Goal: Transaction & Acquisition: Purchase product/service

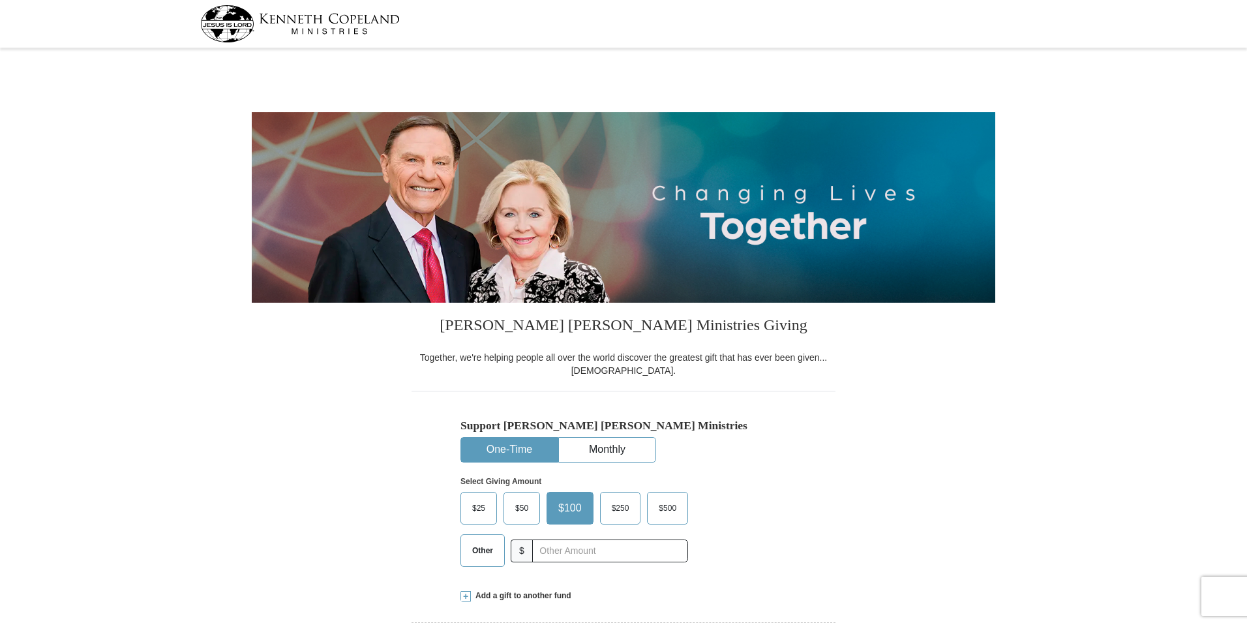
select select "CA"
click at [557, 545] on input "text" at bounding box center [610, 550] width 145 height 23
type input "556.19"
click at [796, 564] on div "Support [PERSON_NAME] [PERSON_NAME] Ministries One-Time Monthly Select Giving A…" at bounding box center [624, 484] width 424 height 186
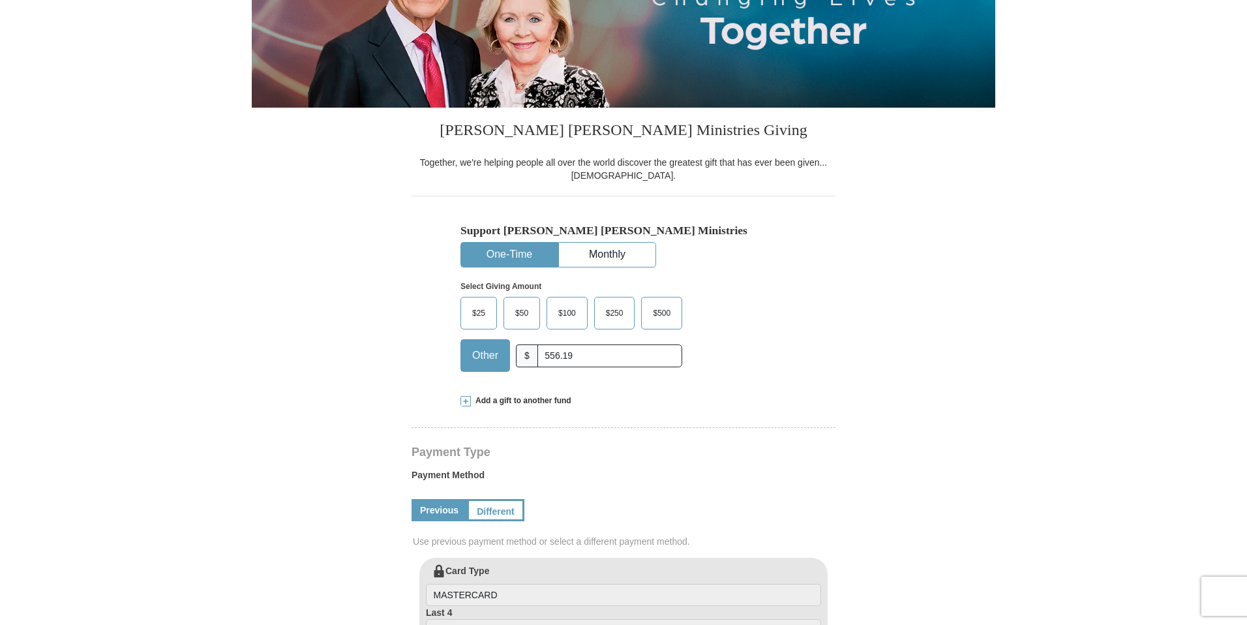
scroll to position [205, 0]
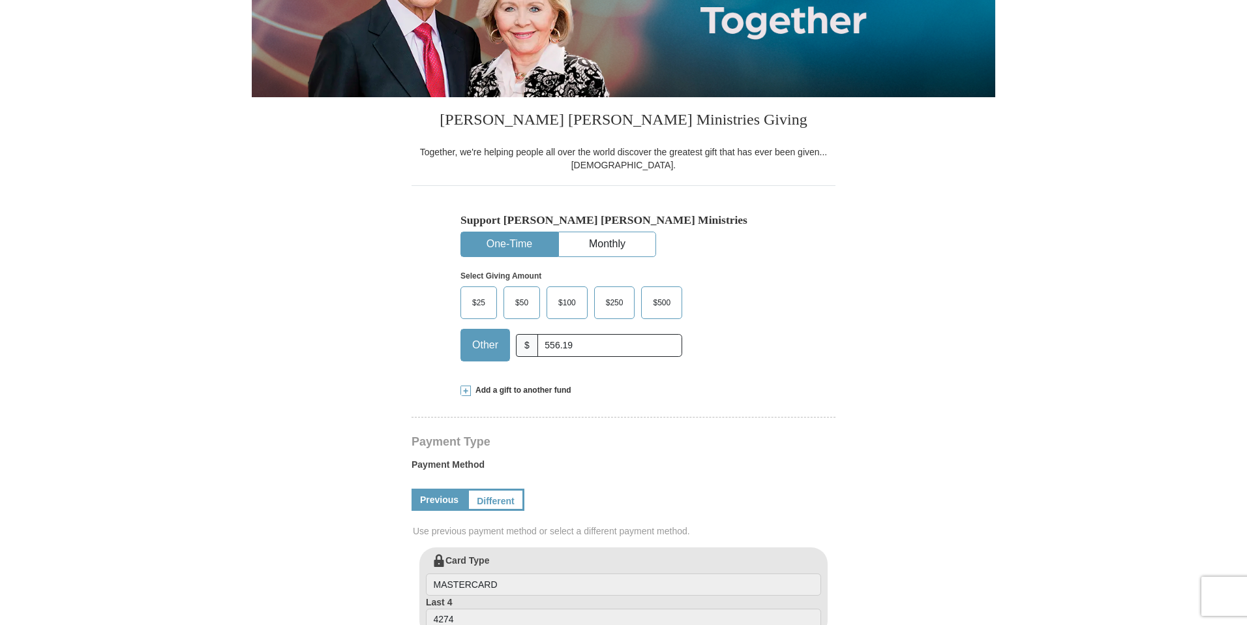
click at [513, 248] on button "One-Time" at bounding box center [509, 244] width 97 height 24
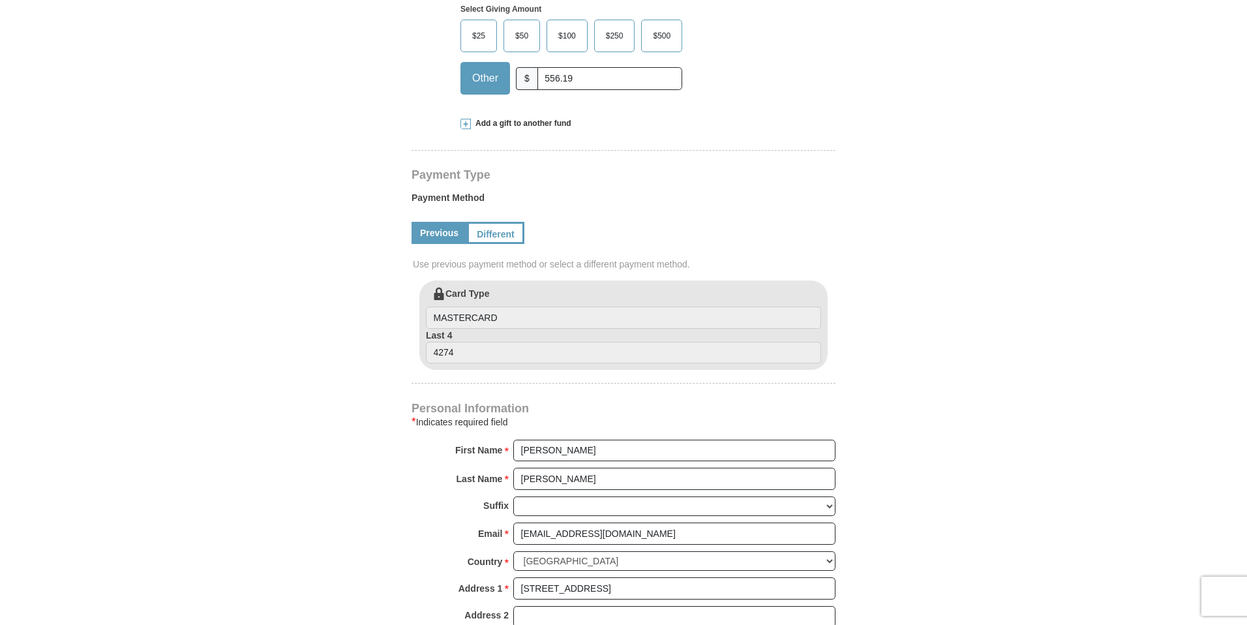
scroll to position [477, 0]
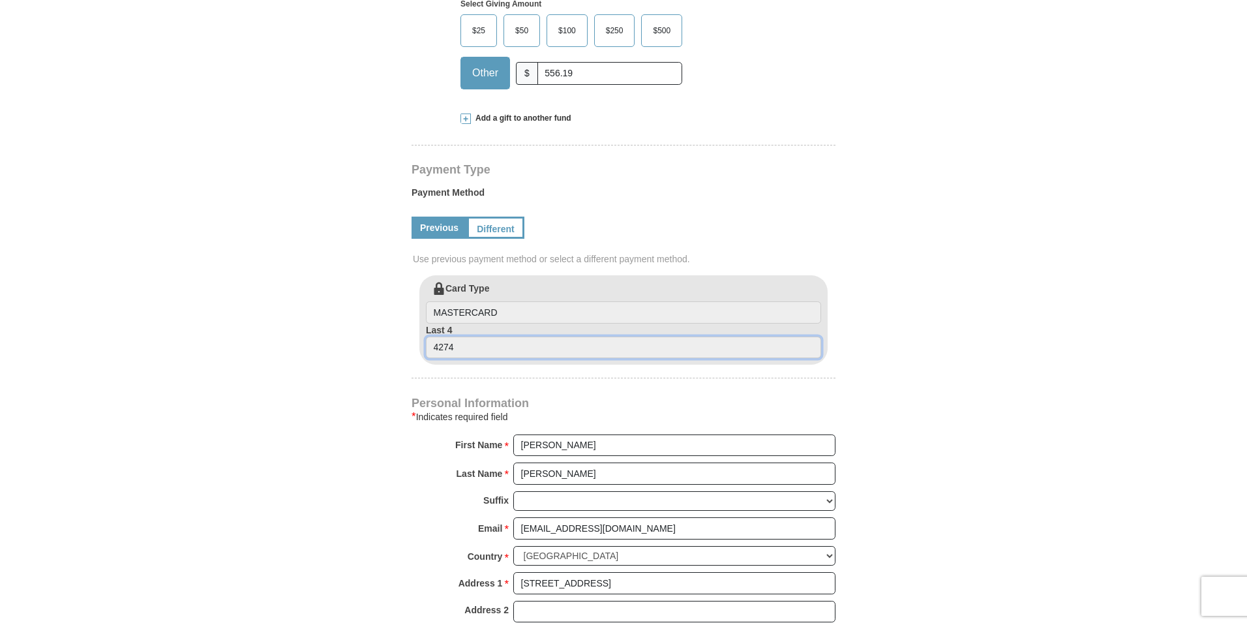
click at [515, 339] on input "4274" at bounding box center [623, 348] width 395 height 22
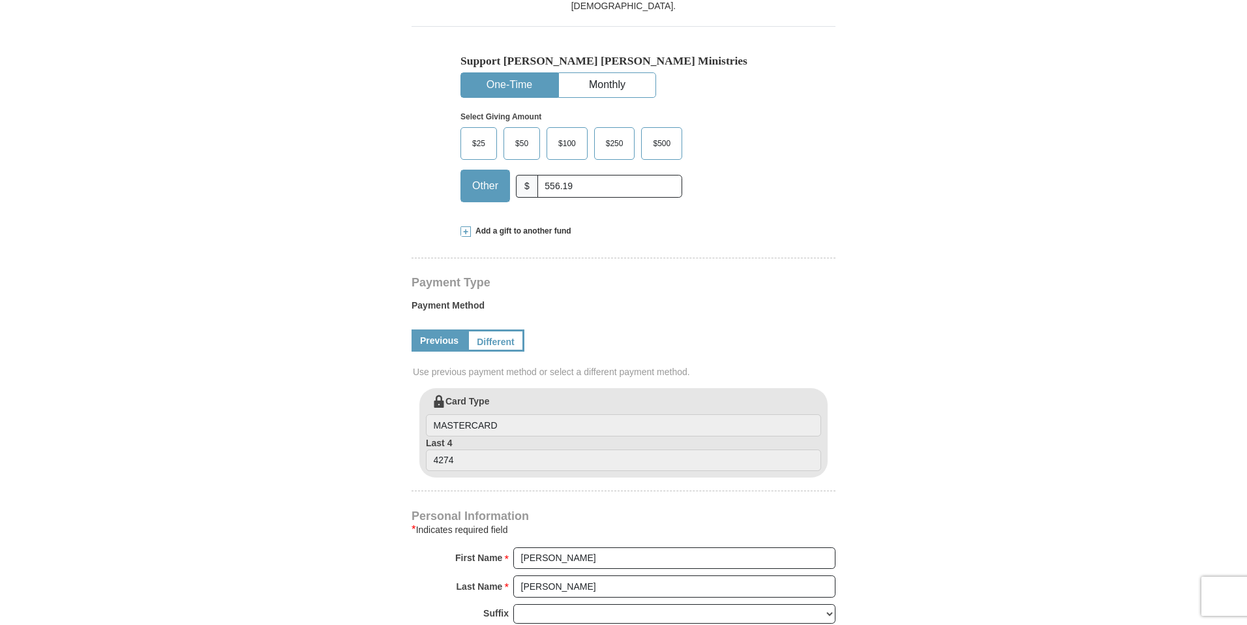
scroll to position [361, 0]
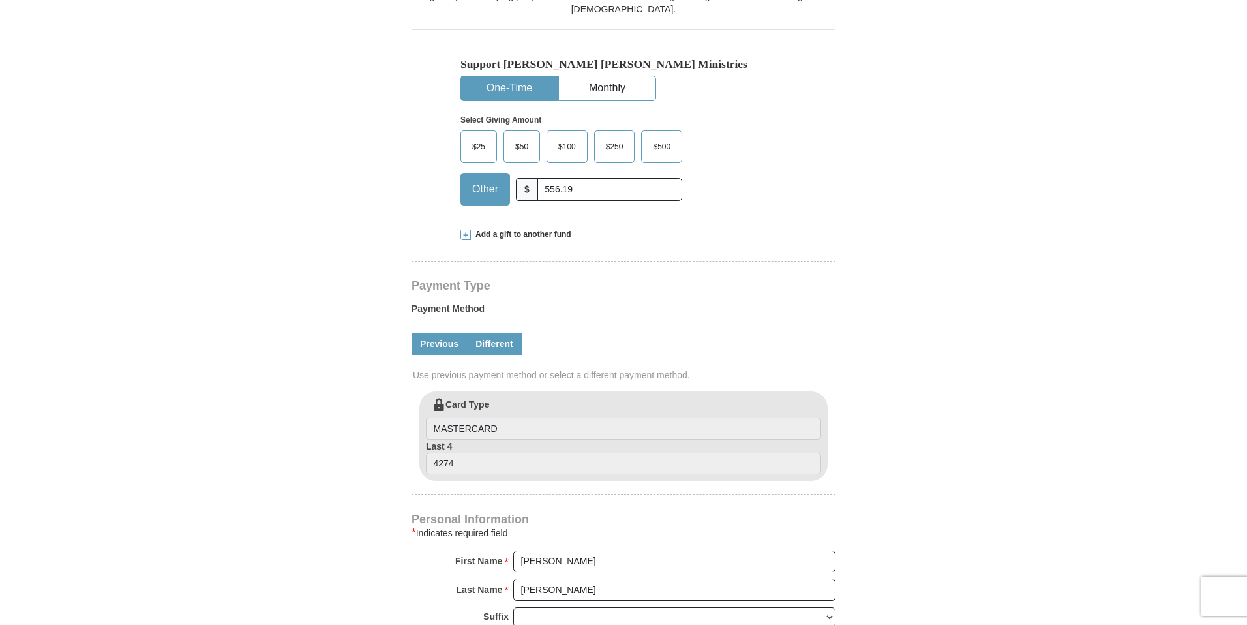
click at [503, 338] on link "Different" at bounding box center [494, 344] width 55 height 22
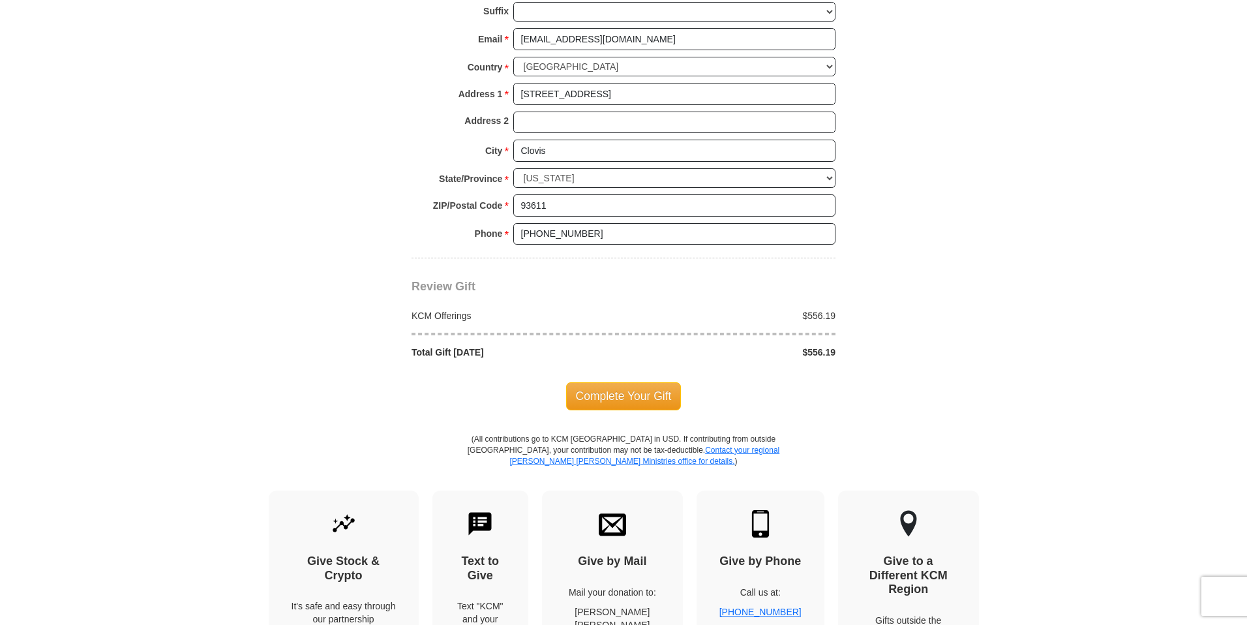
scroll to position [1100, 0]
click at [615, 396] on span "Complete Your Gift" at bounding box center [623, 394] width 115 height 27
